Goal: Task Accomplishment & Management: Complete application form

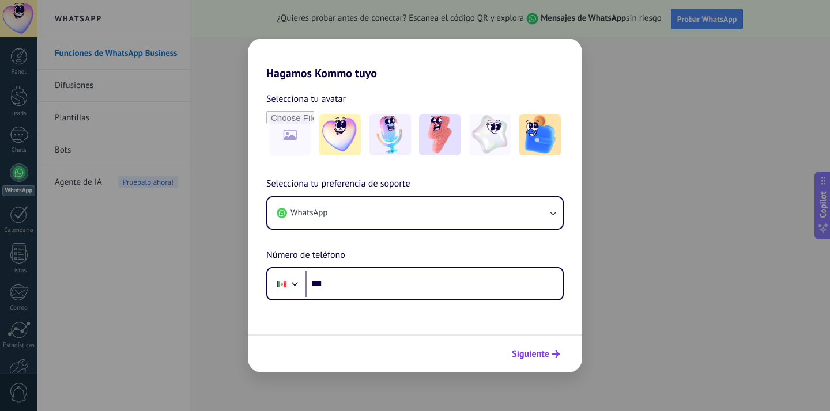
click at [545, 352] on span "Siguiente" at bounding box center [530, 354] width 37 height 8
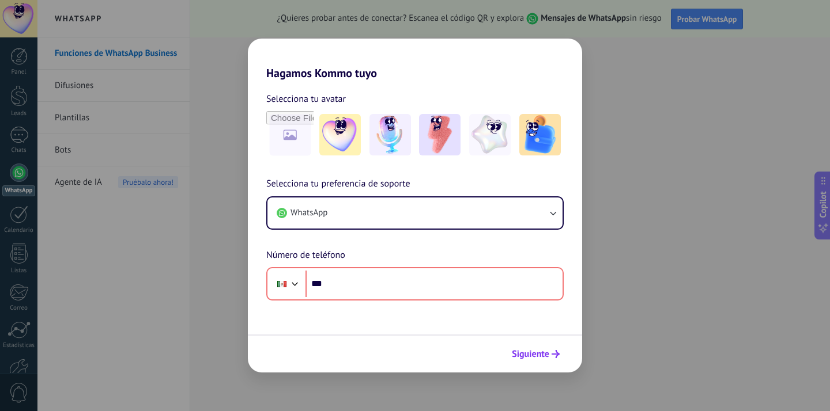
click at [545, 352] on span "Siguiente" at bounding box center [530, 354] width 37 height 8
click at [240, 272] on div "Hagamos Kommo tuyo Selecciona tu avatar Selecciona tu preferencia de soporte Wh…" at bounding box center [415, 205] width 830 height 411
click at [211, 222] on div "Hagamos Kommo tuyo Selecciona tu avatar Selecciona tu preferencia de soporte Wh…" at bounding box center [415, 205] width 830 height 411
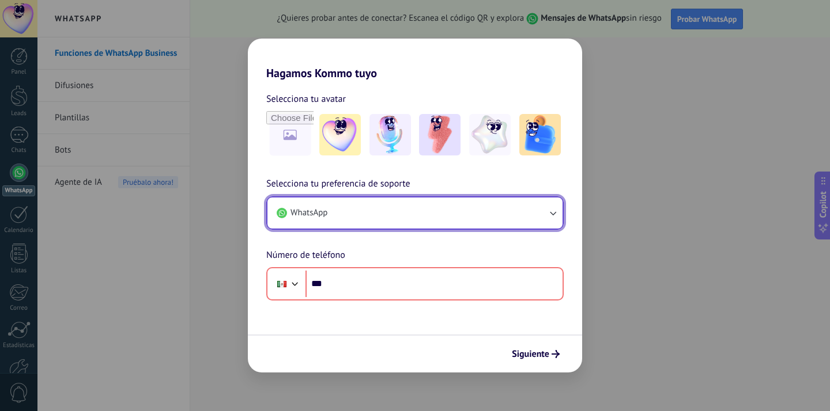
click at [347, 222] on button "WhatsApp" at bounding box center [414, 213] width 295 height 31
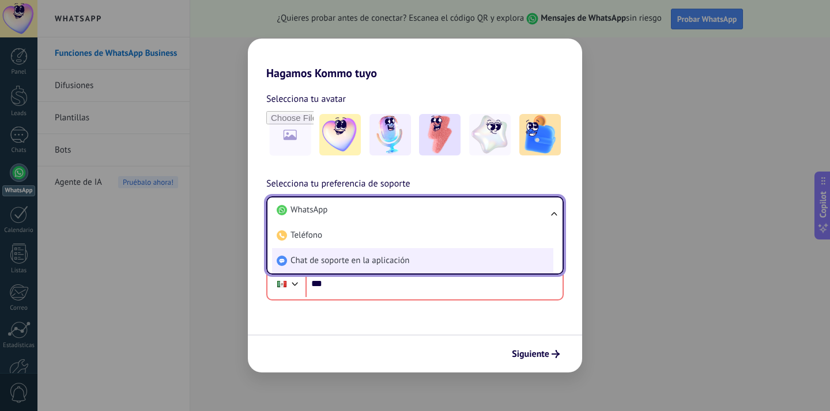
click at [350, 261] on span "Chat de soporte en la aplicación" at bounding box center [349, 261] width 119 height 12
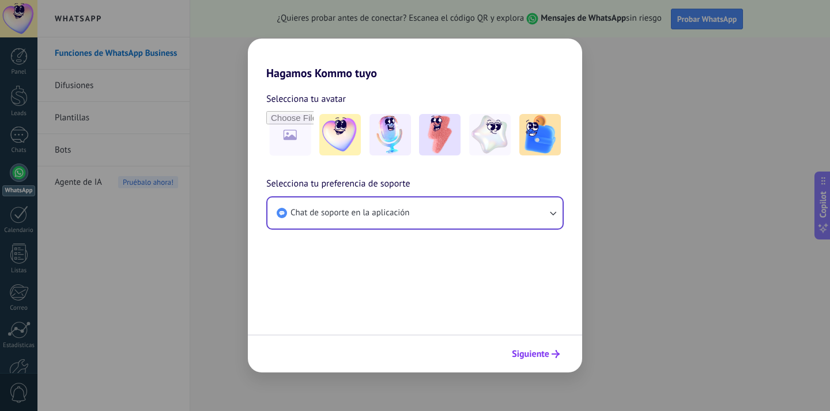
click at [534, 356] on span "Siguiente" at bounding box center [530, 354] width 37 height 8
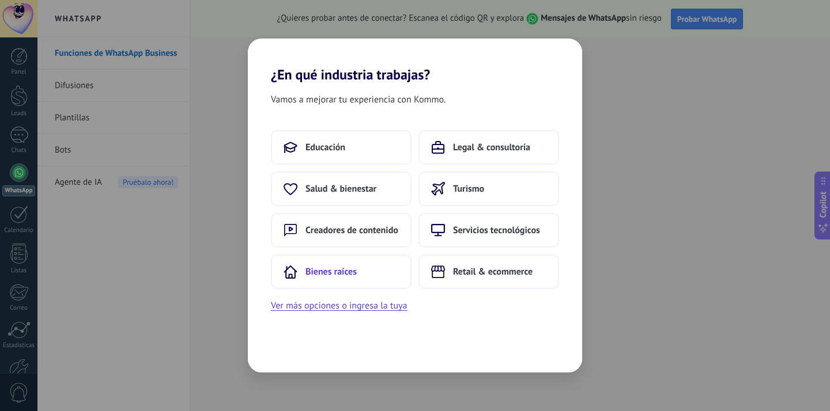
click at [328, 276] on span "Bienes raíces" at bounding box center [330, 272] width 51 height 12
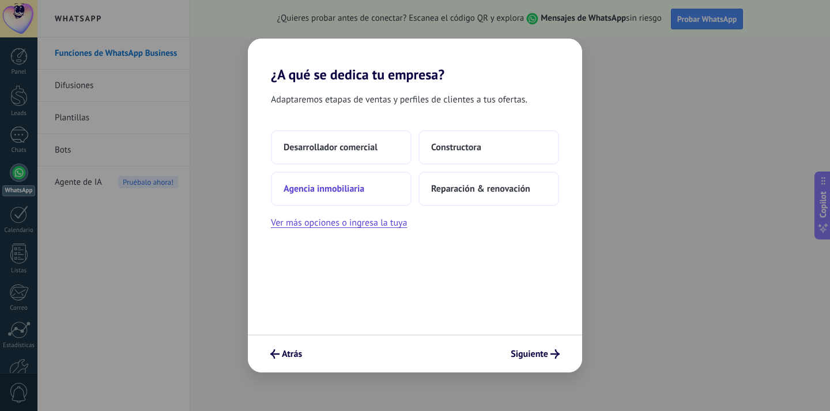
click at [354, 196] on button "Agencia inmobiliaria" at bounding box center [341, 189] width 141 height 35
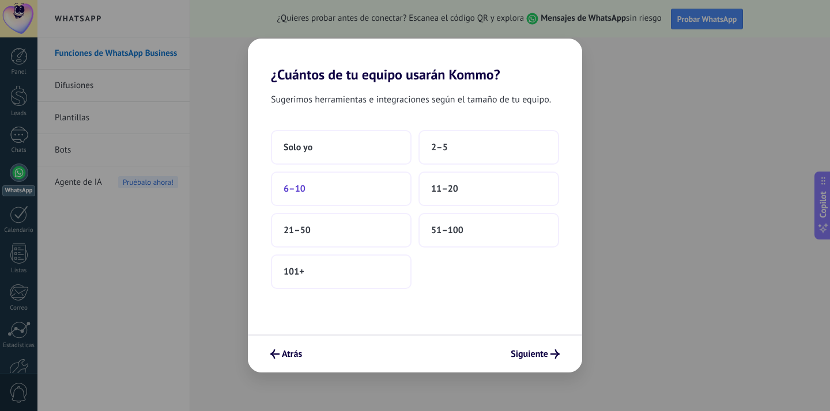
click at [353, 190] on button "6–10" at bounding box center [341, 189] width 141 height 35
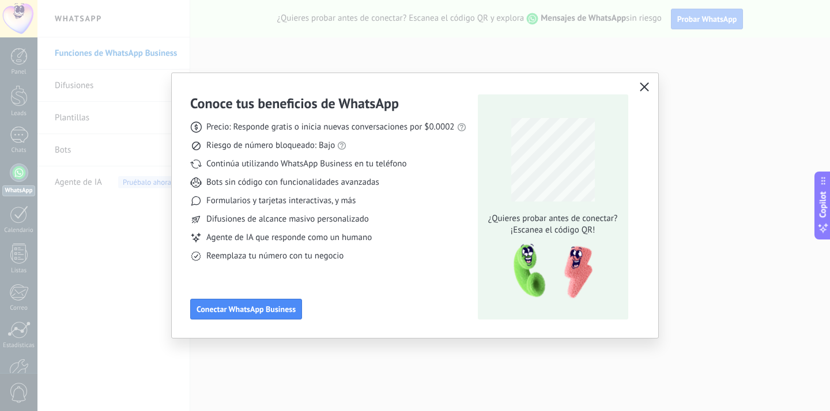
click at [645, 86] on icon "button" at bounding box center [644, 86] width 9 height 9
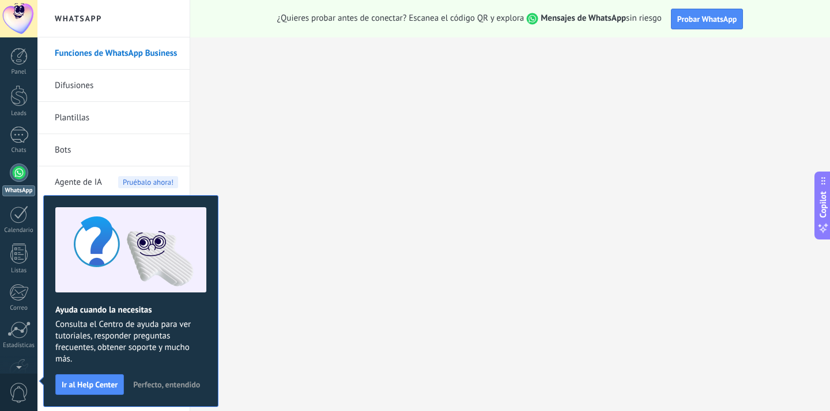
click at [165, 384] on span "Perfecto, entendido" at bounding box center [166, 385] width 67 height 8
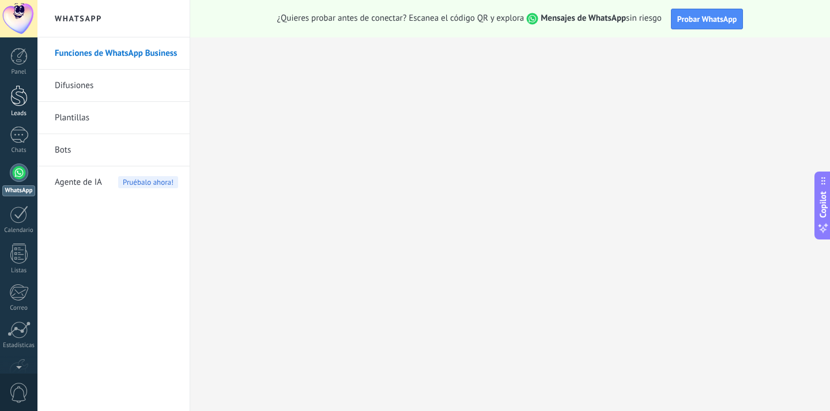
click at [17, 103] on div at bounding box center [18, 95] width 17 height 21
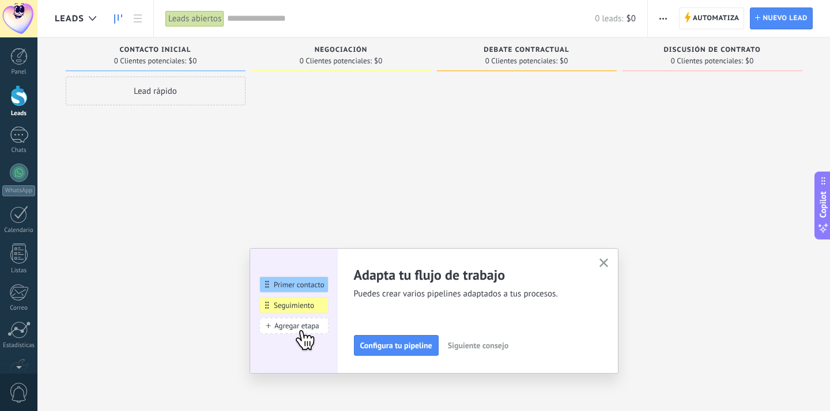
click at [603, 261] on icon "button" at bounding box center [603, 263] width 9 height 9
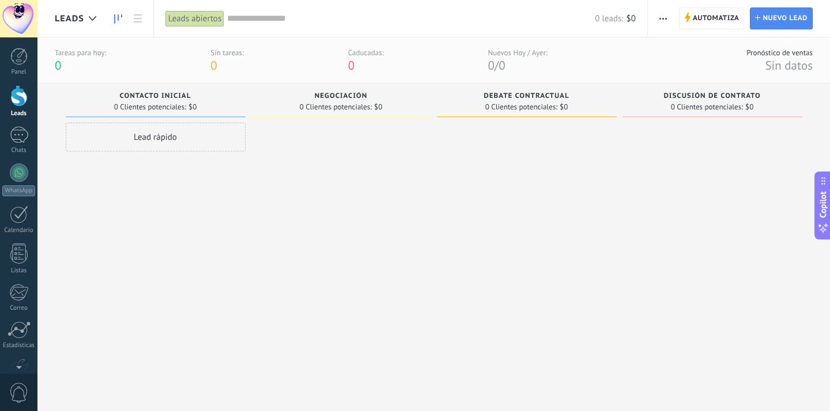
click at [322, 100] on div "Negociación" at bounding box center [341, 97] width 168 height 10
click at [190, 138] on div "Lead rápido" at bounding box center [156, 137] width 180 height 29
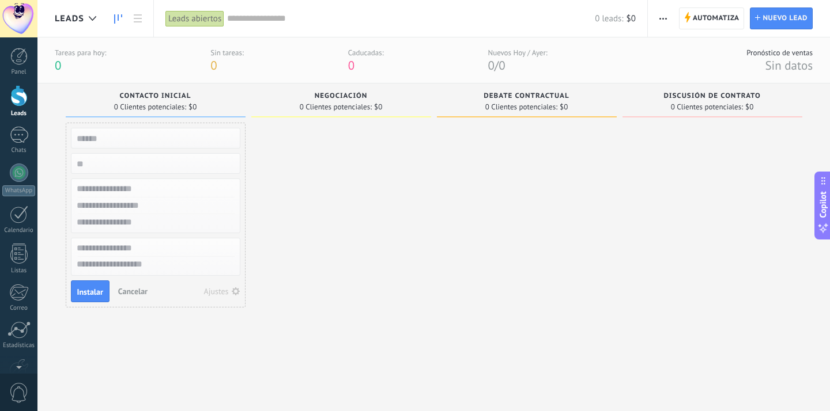
click at [135, 293] on span "Cancelar" at bounding box center [132, 291] width 29 height 10
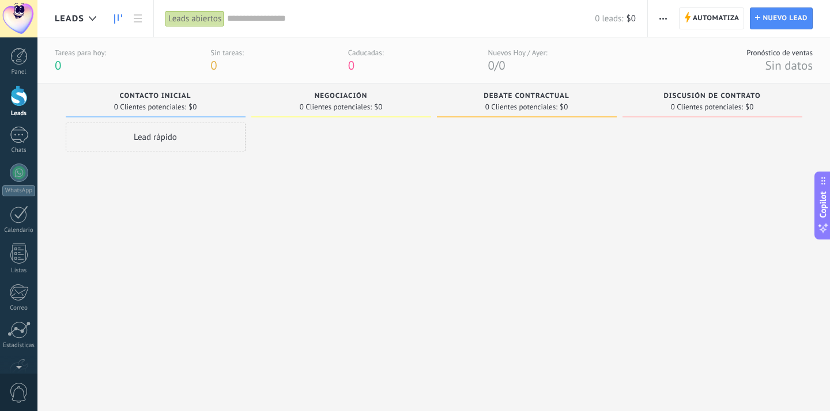
click at [263, 218] on div at bounding box center [341, 253] width 180 height 261
